Goal: Transaction & Acquisition: Book appointment/travel/reservation

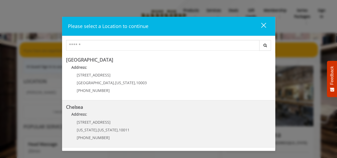
click at [122, 122] on p "[STREET_ADDRESS]" at bounding box center [103, 122] width 53 height 4
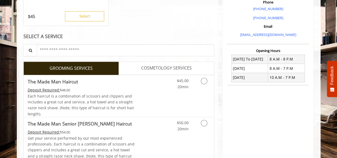
scroll to position [160, 0]
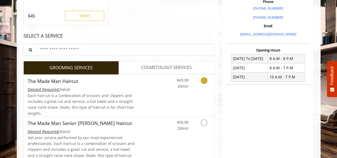
click at [203, 80] on icon "Grooming services" at bounding box center [204, 80] width 6 height 6
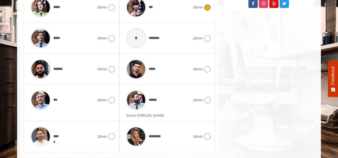
scroll to position [331, 0]
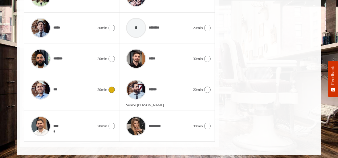
click at [110, 87] on icon at bounding box center [111, 90] width 6 height 6
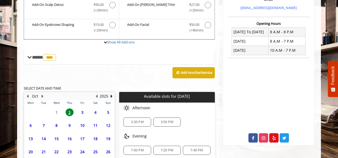
scroll to position [228, 0]
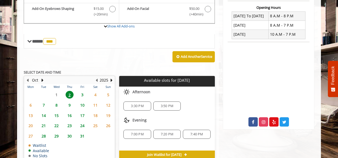
click at [83, 93] on span "3" at bounding box center [82, 95] width 8 height 8
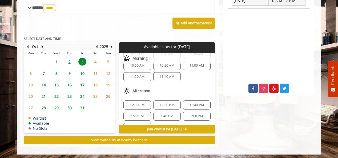
scroll to position [27, 0]
